Goal: Task Accomplishment & Management: Use online tool/utility

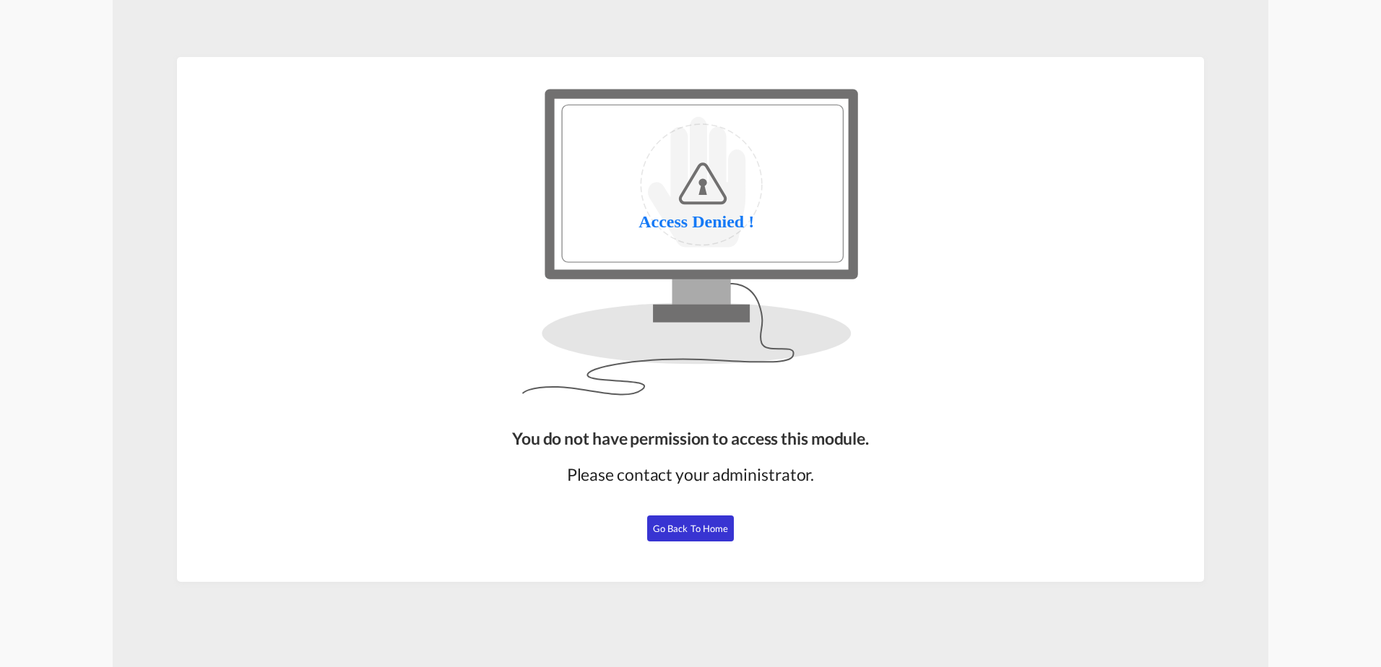
click at [693, 519] on button "Go Back to Home" at bounding box center [690, 529] width 87 height 26
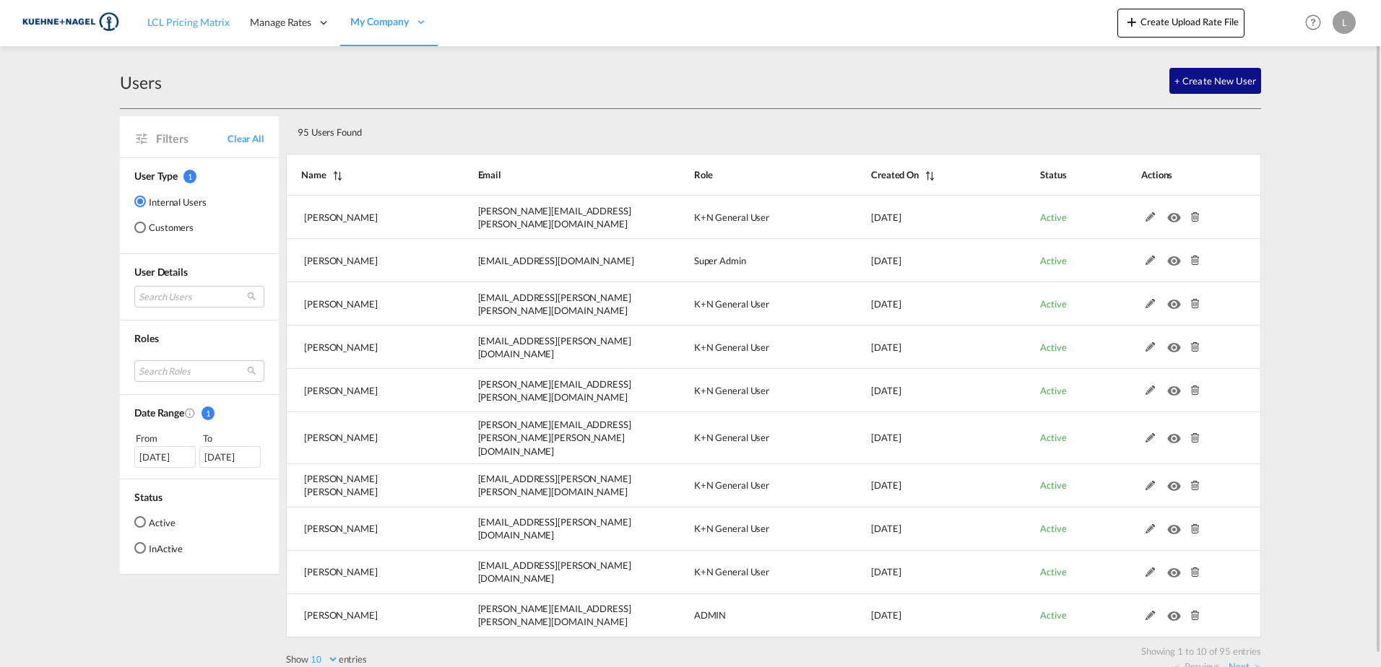
click at [168, 29] on span "LCL Pricing Matrix" at bounding box center [188, 22] width 82 height 14
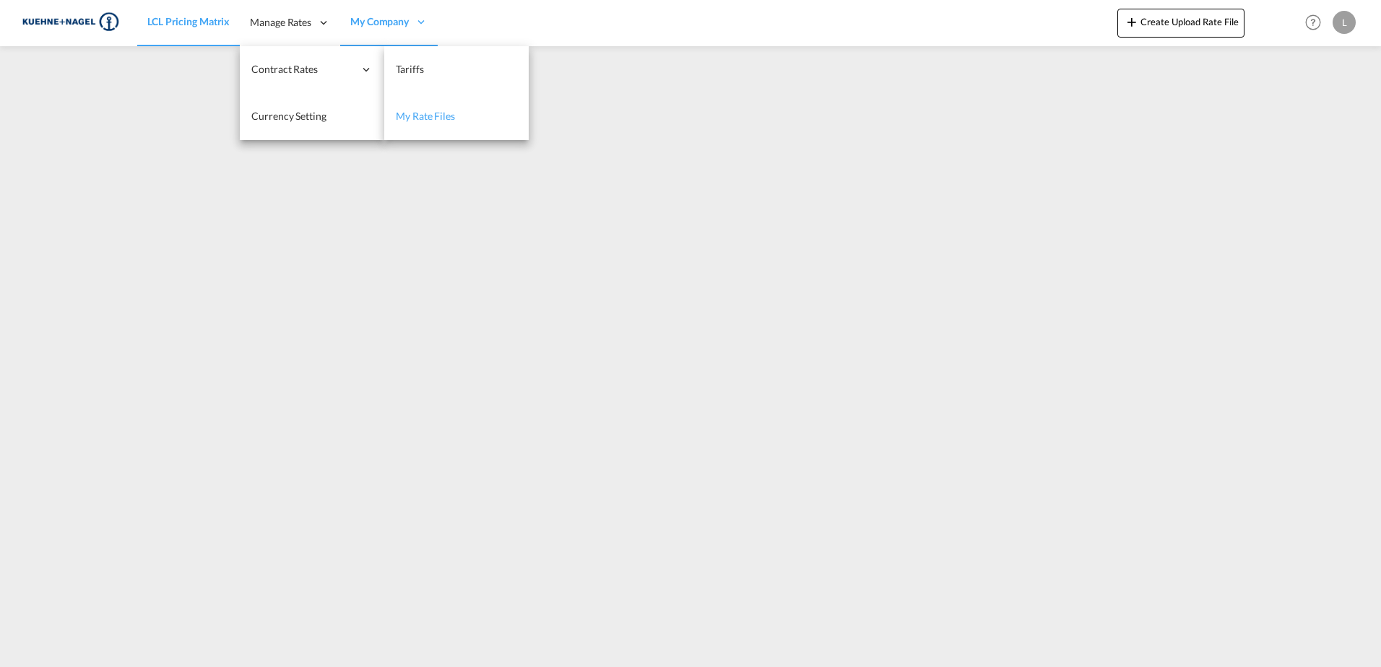
click at [444, 124] on link "My Rate Files" at bounding box center [456, 116] width 144 height 47
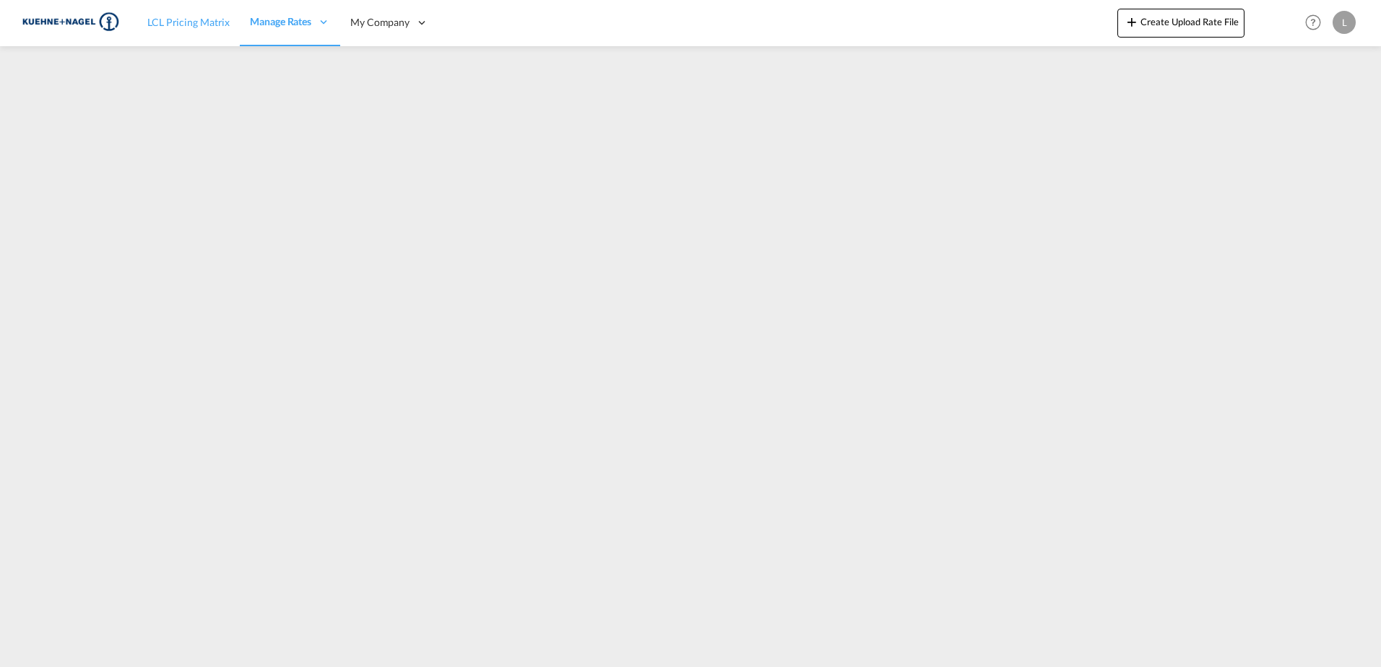
click at [181, 26] on span "LCL Pricing Matrix" at bounding box center [188, 22] width 82 height 12
